Goal: Task Accomplishment & Management: Manage account settings

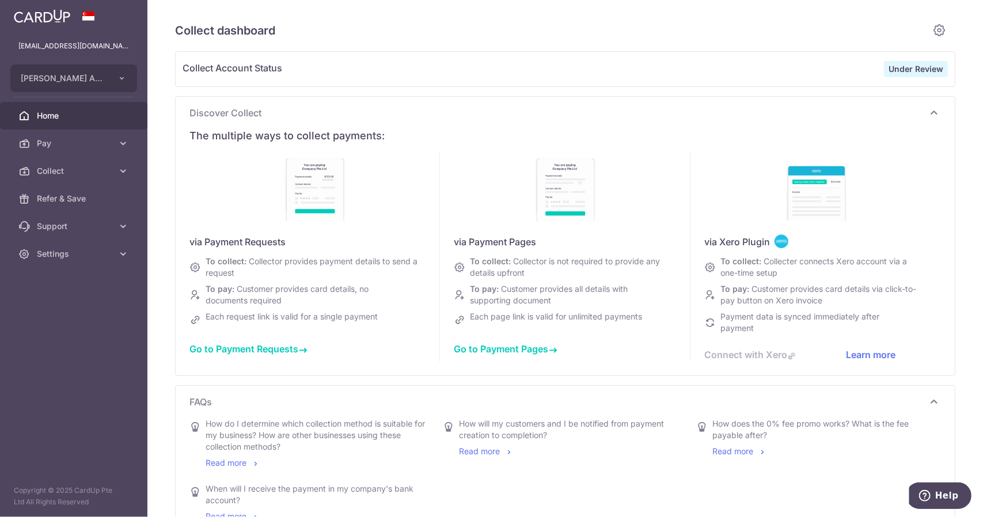
click at [66, 116] on span "Home" at bounding box center [75, 116] width 76 height 12
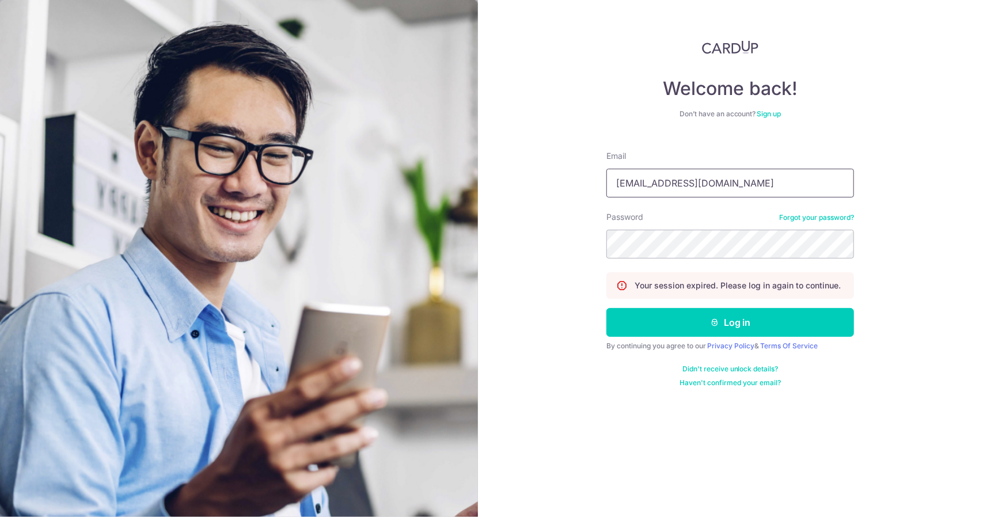
click at [793, 192] on input "[EMAIL_ADDRESS][DOMAIN_NAME]" at bounding box center [730, 183] width 248 height 29
click at [745, 197] on input "[EMAIL_ADDRESS][DOMAIN_NAME]" at bounding box center [730, 183] width 248 height 29
type input "[EMAIL_ADDRESS][DOMAIN_NAME]"
click at [726, 317] on button "Log in" at bounding box center [730, 322] width 248 height 29
